Goal: Information Seeking & Learning: Learn about a topic

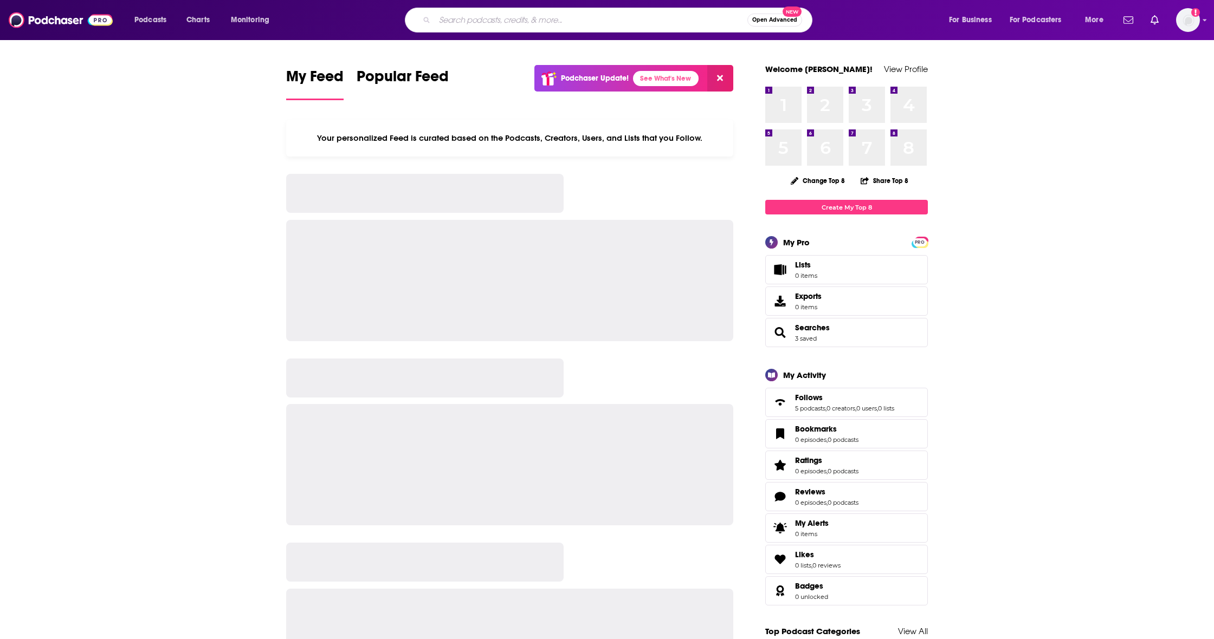
click at [466, 22] on input "Search podcasts, credits, & more..." at bounding box center [591, 19] width 313 height 17
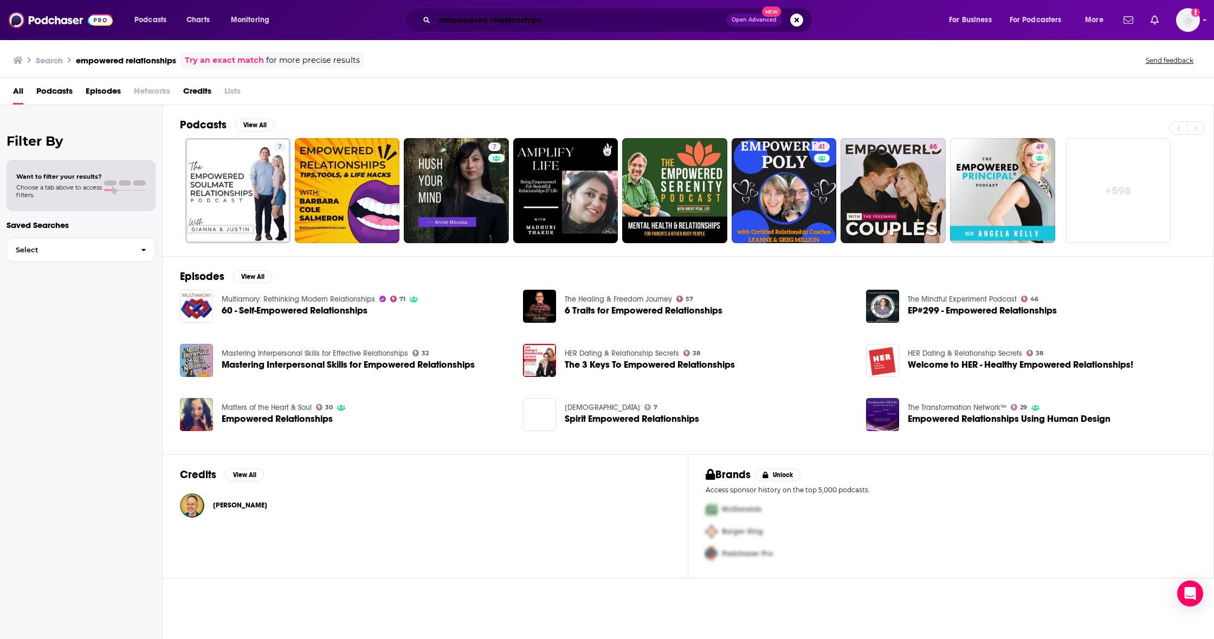
click at [615, 20] on input "empowered relationships" at bounding box center [581, 19] width 292 height 17
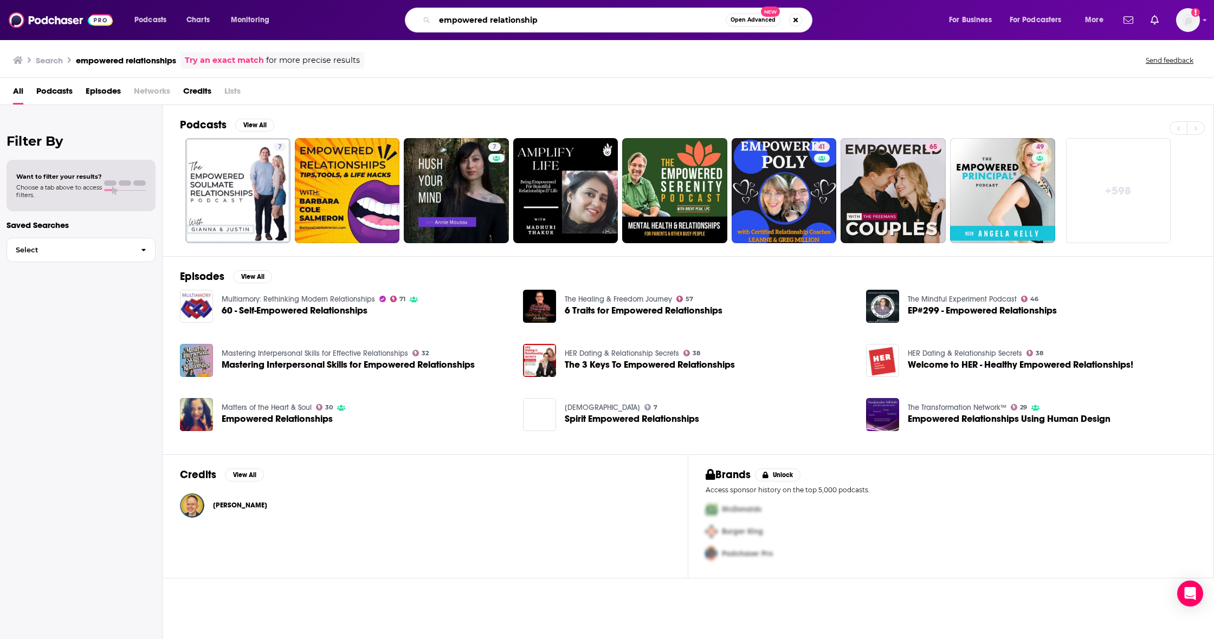
type input "empowered relationship"
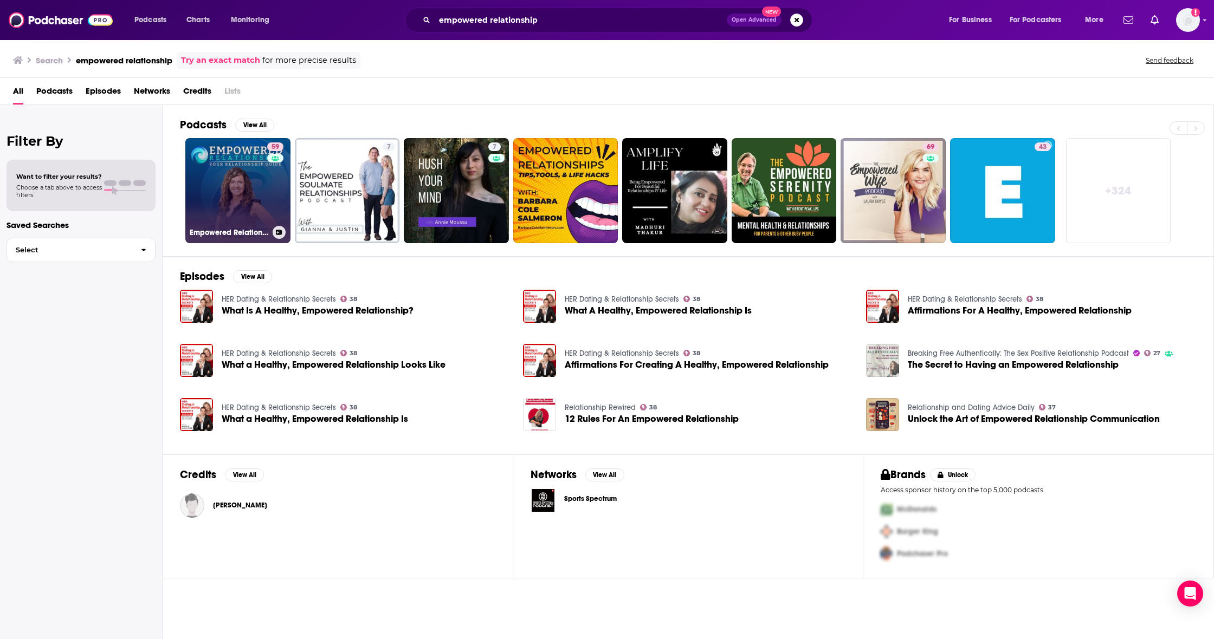
click at [241, 177] on link "59 Empowered Relationship Podcast: Your Relationship Resource And Guide" at bounding box center [237, 190] width 105 height 105
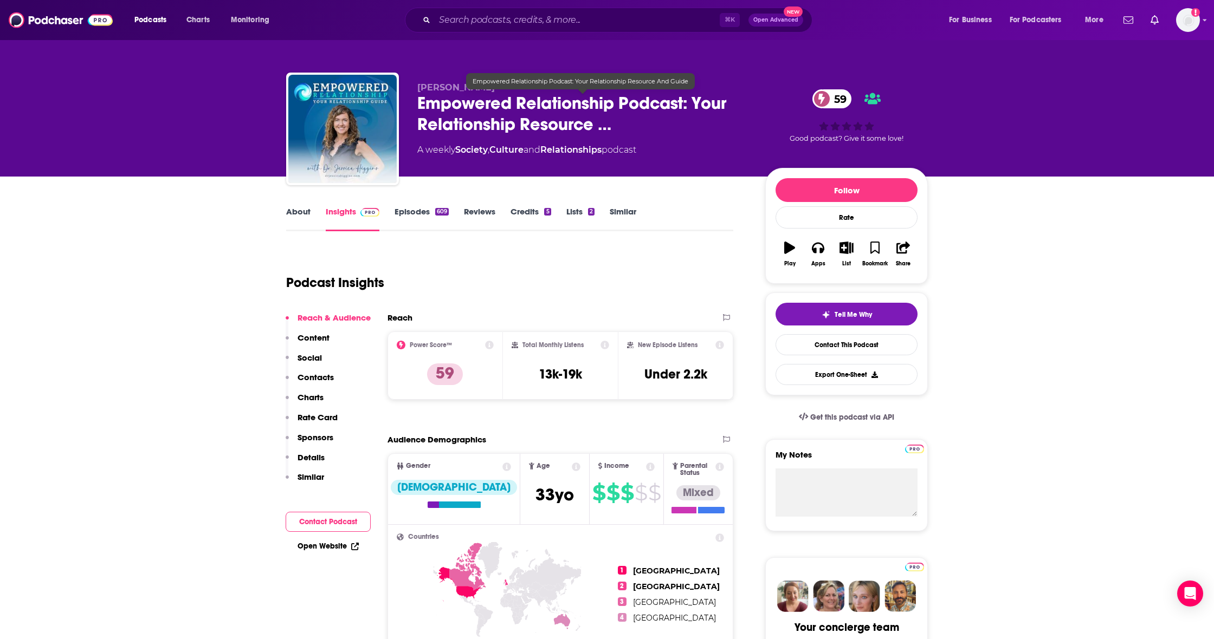
scroll to position [1, 0]
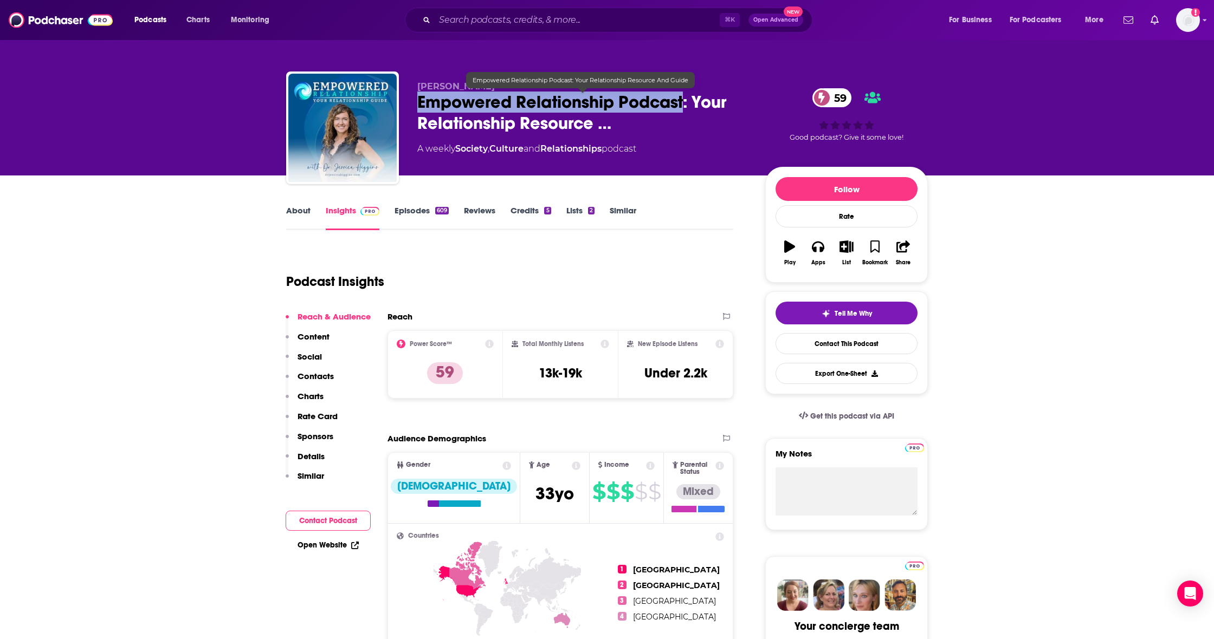
drag, startPoint x: 438, startPoint y: 102, endPoint x: 684, endPoint y: 110, distance: 245.5
click at [685, 109] on span "Empowered Relationship Podcast: Your Relationship Resource …" at bounding box center [582, 113] width 330 height 42
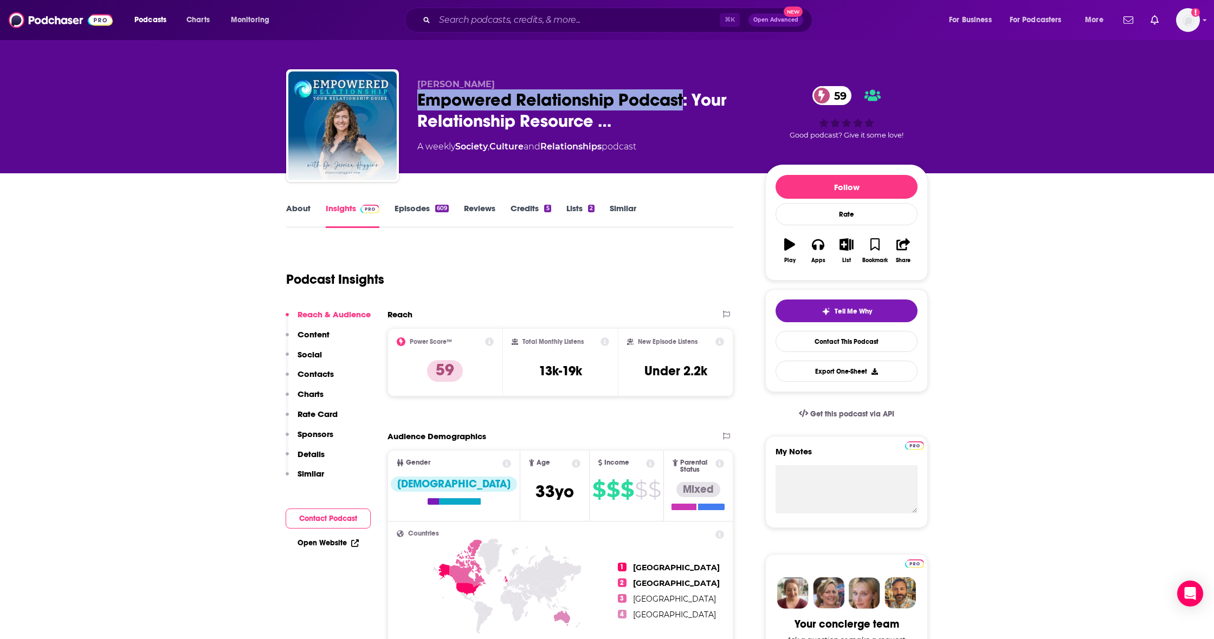
click at [300, 211] on link "About" at bounding box center [298, 215] width 24 height 25
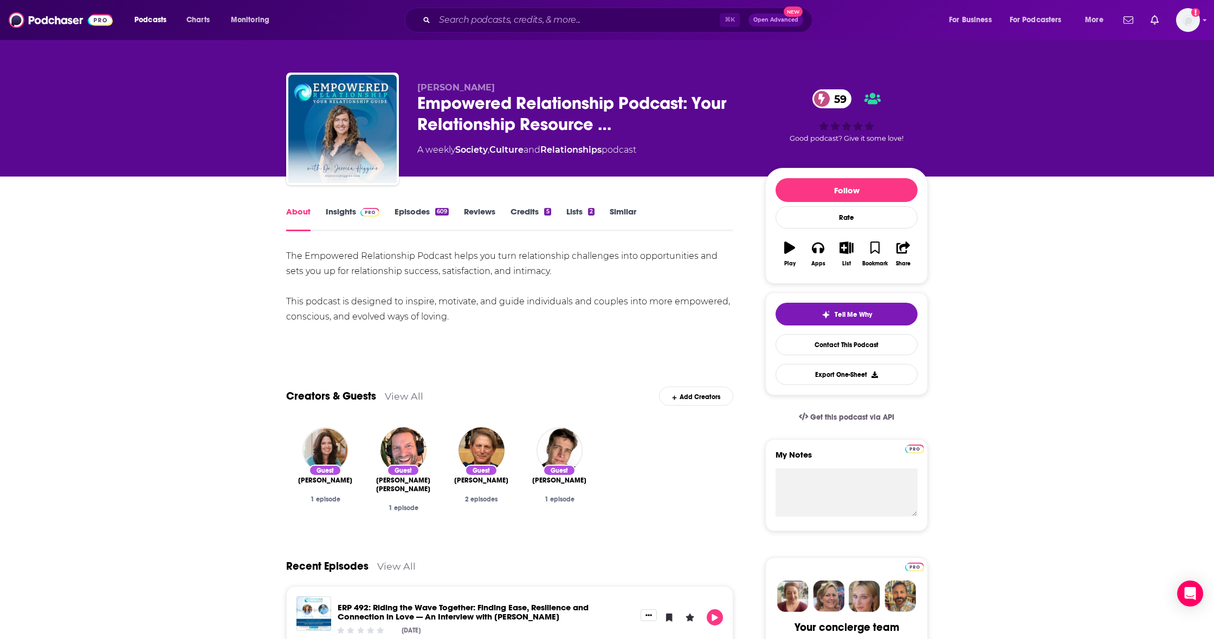
drag, startPoint x: 279, startPoint y: 256, endPoint x: 498, endPoint y: 321, distance: 228.9
click at [343, 211] on link "Insights" at bounding box center [353, 218] width 54 height 25
